Goal: Task Accomplishment & Management: Use online tool/utility

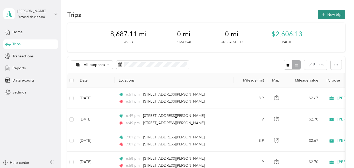
click at [322, 11] on button "New trip" at bounding box center [331, 14] width 27 height 9
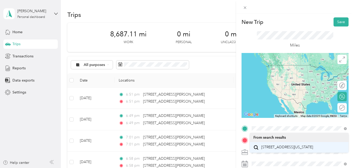
click at [269, 146] on span "[STREET_ADDRESS][US_STATE]" at bounding box center [287, 147] width 52 height 5
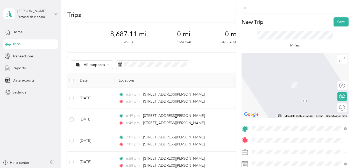
click at [280, 78] on span "[STREET_ADDRESS][US_STATE]" at bounding box center [287, 77] width 52 height 5
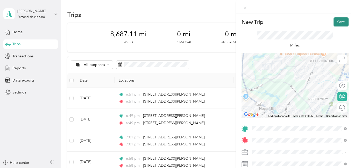
click at [338, 20] on button "Save" at bounding box center [340, 21] width 15 height 9
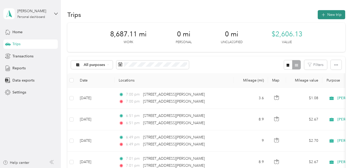
click at [340, 11] on button "New trip" at bounding box center [331, 14] width 27 height 9
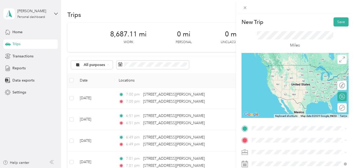
click at [285, 66] on span "[STREET_ADDRESS][US_STATE]" at bounding box center [287, 63] width 52 height 5
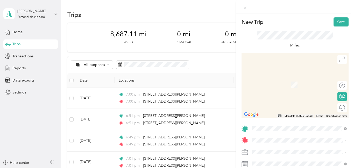
click at [249, 141] on div at bounding box center [294, 140] width 107 height 8
click at [266, 125] on span "[STREET_ADDRESS][US_STATE]" at bounding box center [287, 123] width 52 height 5
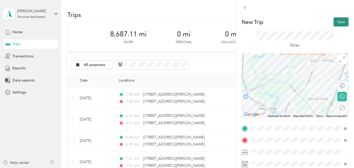
click at [339, 21] on button "Save" at bounding box center [340, 21] width 15 height 9
